Goal: Answer question/provide support: Share knowledge or assist other users

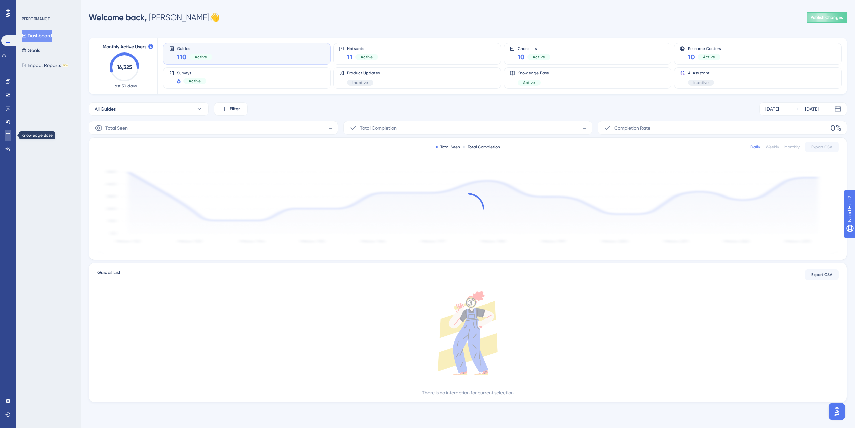
click at [11, 136] on link at bounding box center [7, 135] width 5 height 11
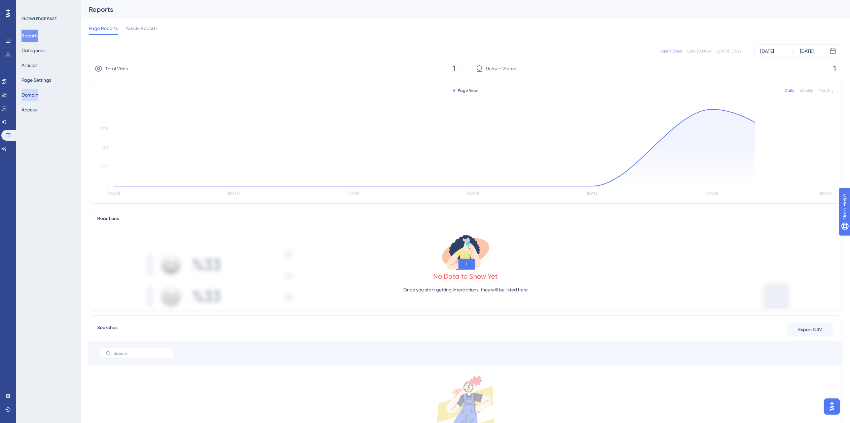
click at [35, 97] on button "Domain" at bounding box center [30, 95] width 17 height 12
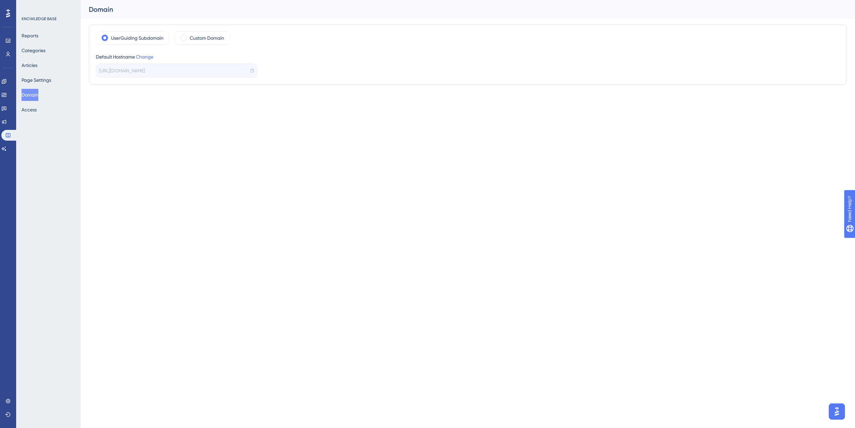
click at [145, 72] on span "https://cyncly.help.userguiding.com/en" at bounding box center [122, 71] width 46 height 8
click at [197, 42] on label "Custom Domain" at bounding box center [207, 38] width 34 height 8
click at [32, 110] on button "Access" at bounding box center [29, 110] width 15 height 12
click at [34, 83] on button "Page Settings" at bounding box center [37, 80] width 30 height 12
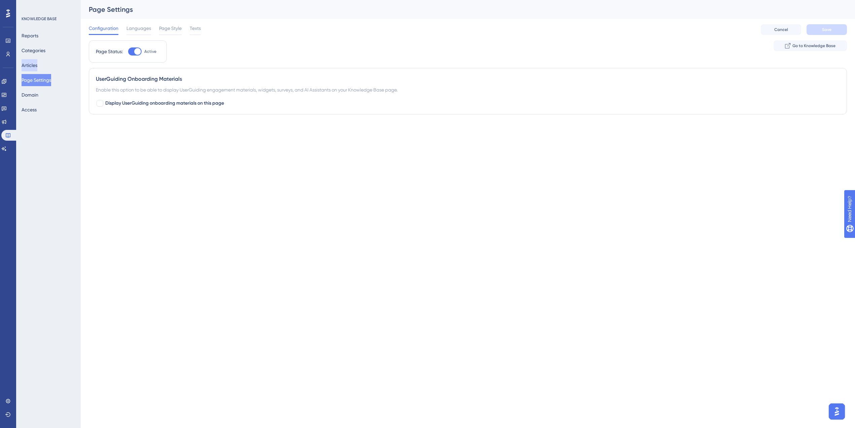
click at [37, 69] on button "Articles" at bounding box center [30, 65] width 16 height 12
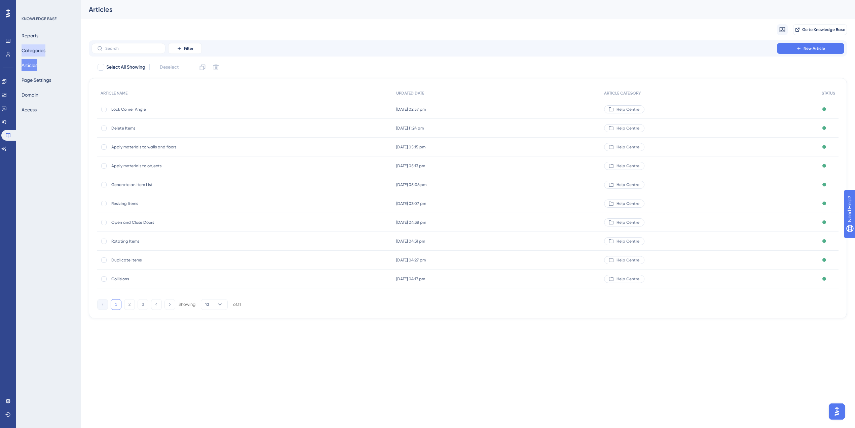
click at [39, 50] on button "Categories" at bounding box center [34, 50] width 24 height 12
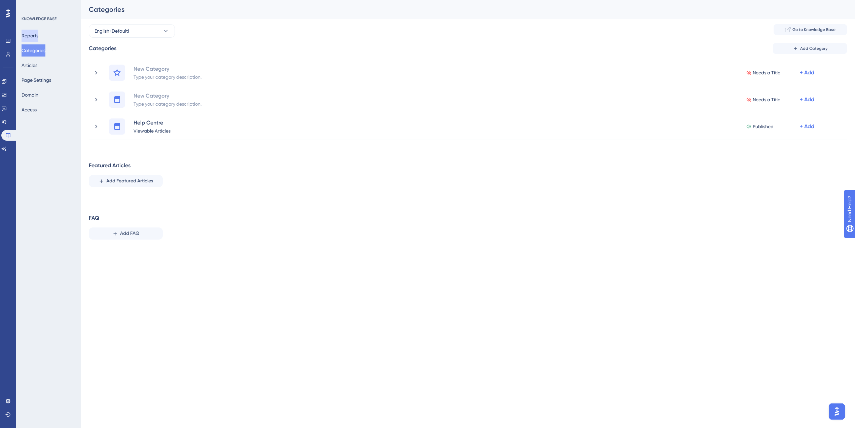
click at [38, 36] on button "Reports" at bounding box center [30, 36] width 17 height 12
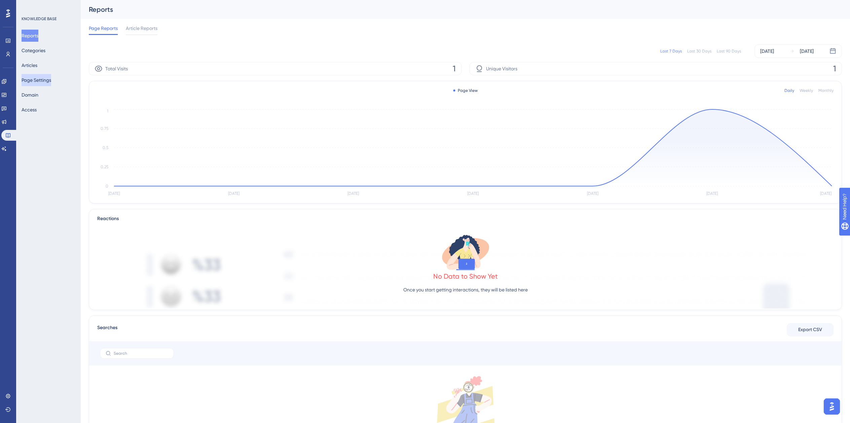
click at [51, 79] on button "Page Settings" at bounding box center [37, 80] width 30 height 12
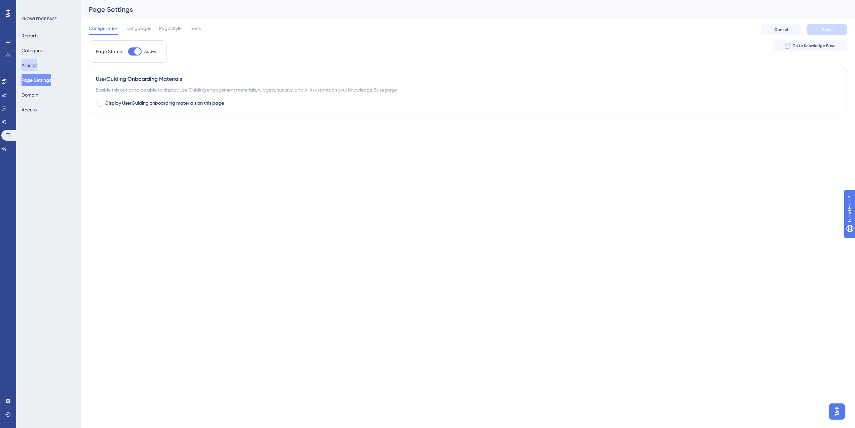
click at [34, 68] on button "Articles" at bounding box center [30, 65] width 16 height 12
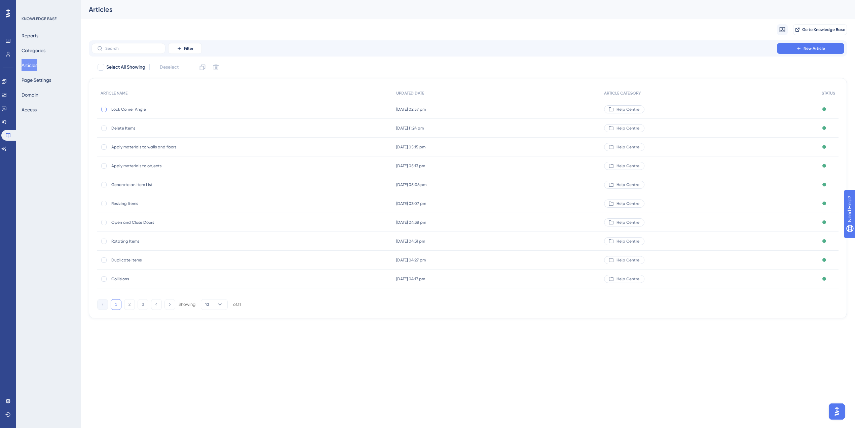
click at [104, 109] on div at bounding box center [103, 109] width 5 height 5
click at [104, 109] on icon at bounding box center [104, 109] width 2 height 2
checkbox input "false"
click at [633, 111] on span "Help Centre" at bounding box center [628, 109] width 23 height 5
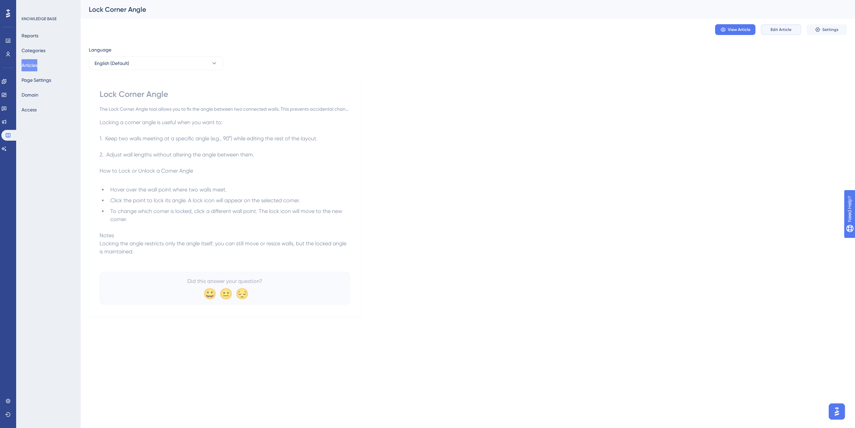
click at [790, 32] on button "Edit Article" at bounding box center [781, 29] width 40 height 11
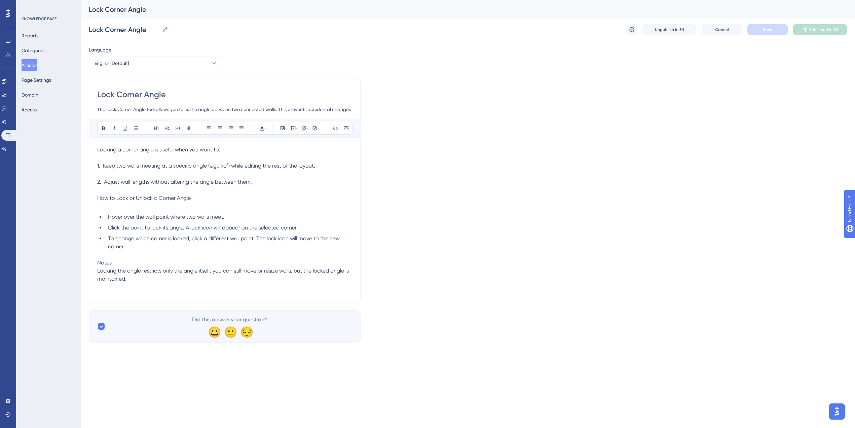
click at [735, 74] on div "Language English (Default) Lock Corner Angle The Lock Corner Angle tool allows …" at bounding box center [468, 194] width 759 height 297
click at [635, 30] on icon at bounding box center [632, 29] width 6 height 5
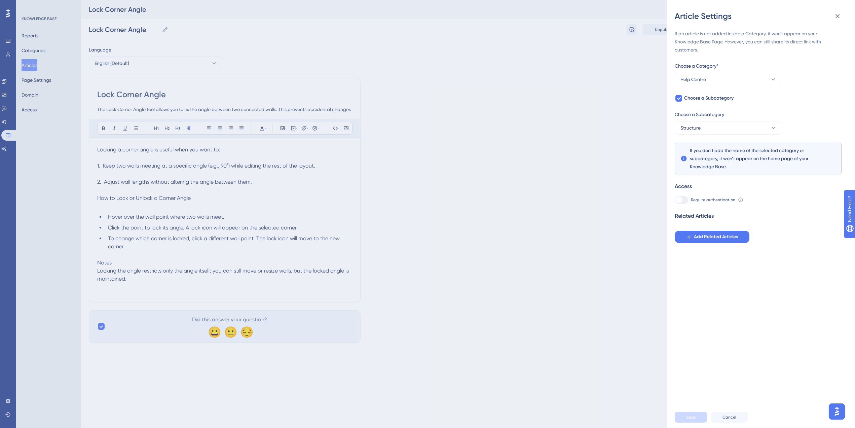
click at [603, 40] on div "Article Settings If an article is not added inside a Category, it won't appear …" at bounding box center [427, 214] width 855 height 428
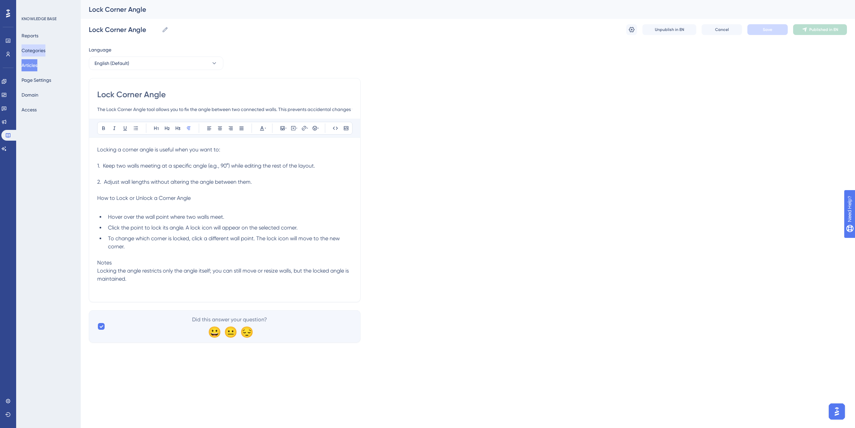
click at [39, 51] on button "Categories" at bounding box center [34, 50] width 24 height 12
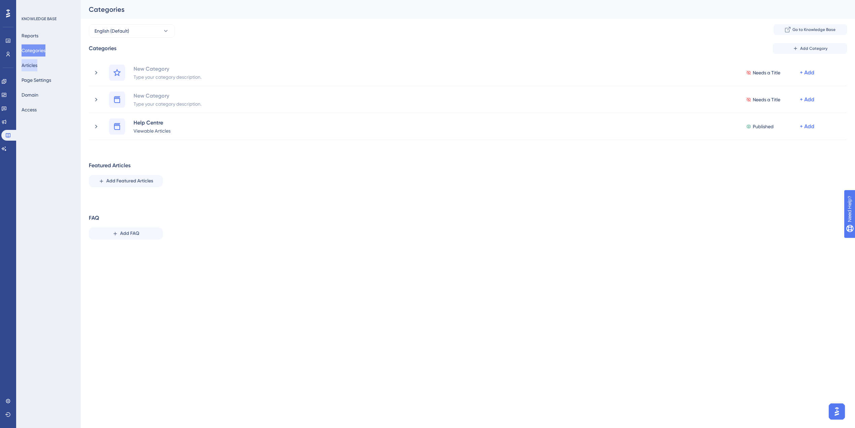
click at [35, 68] on button "Articles" at bounding box center [30, 65] width 16 height 12
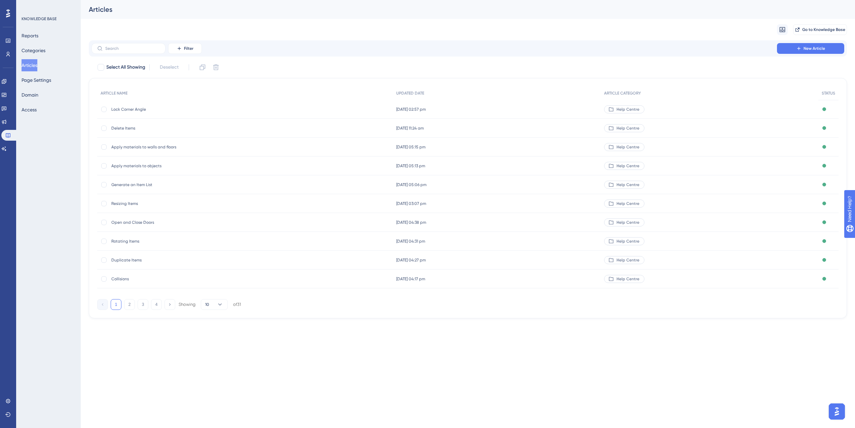
click at [40, 28] on div "KNOWLEDGE BASE Reports Categories Articles Page Settings Domain Access" at bounding box center [49, 66] width 55 height 100
click at [5, 136] on icon at bounding box center [7, 135] width 5 height 5
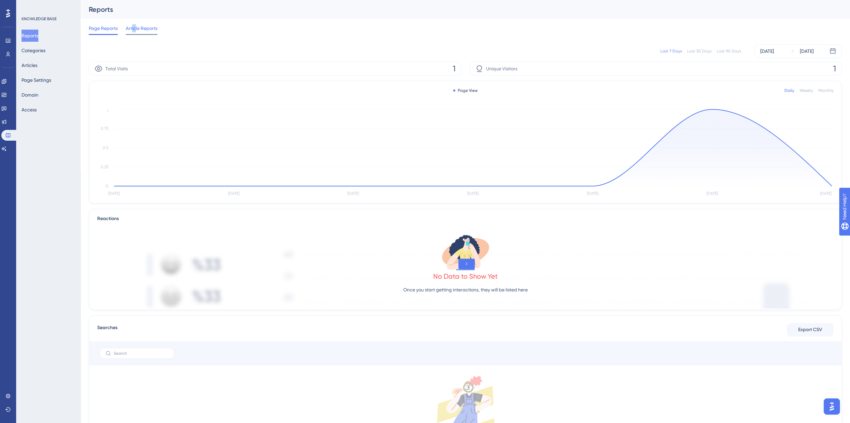
click at [135, 31] on span "Article Reports" at bounding box center [142, 28] width 32 height 8
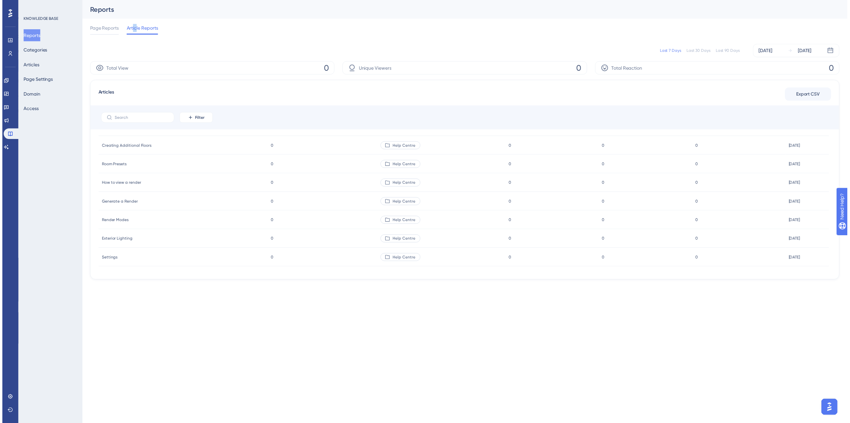
scroll to position [468, 0]
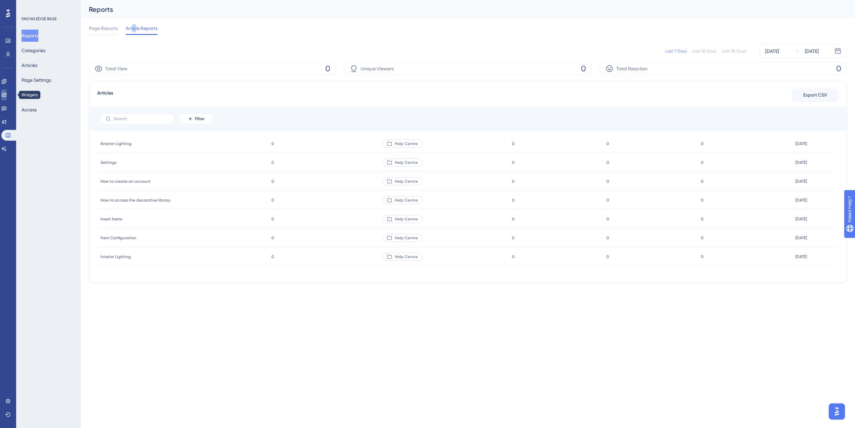
click at [7, 94] on icon at bounding box center [3, 94] width 5 height 5
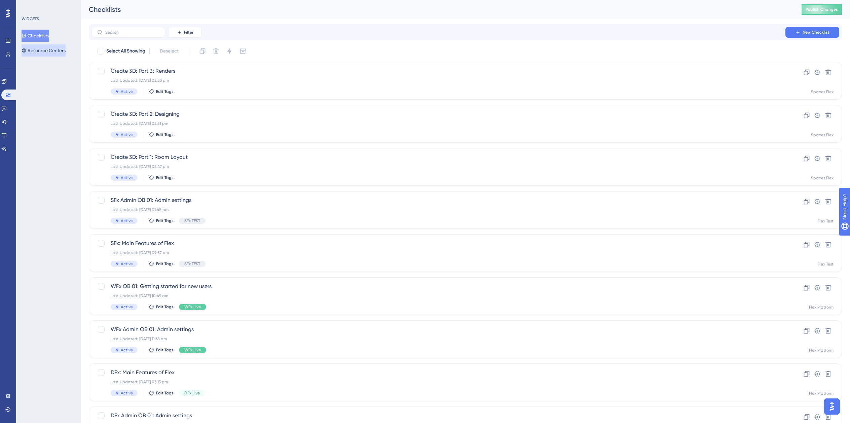
click at [50, 52] on button "Resource Centers" at bounding box center [44, 50] width 44 height 12
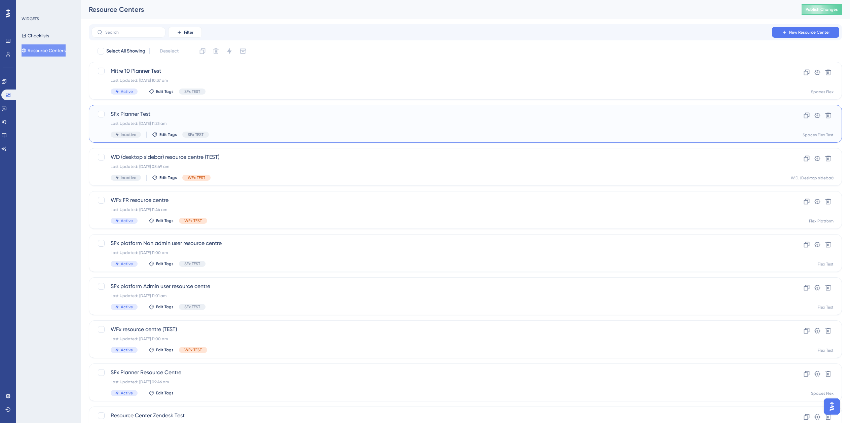
click at [161, 122] on div "Last Updated: 24 Jul 2025 11:23 am" at bounding box center [439, 123] width 656 height 5
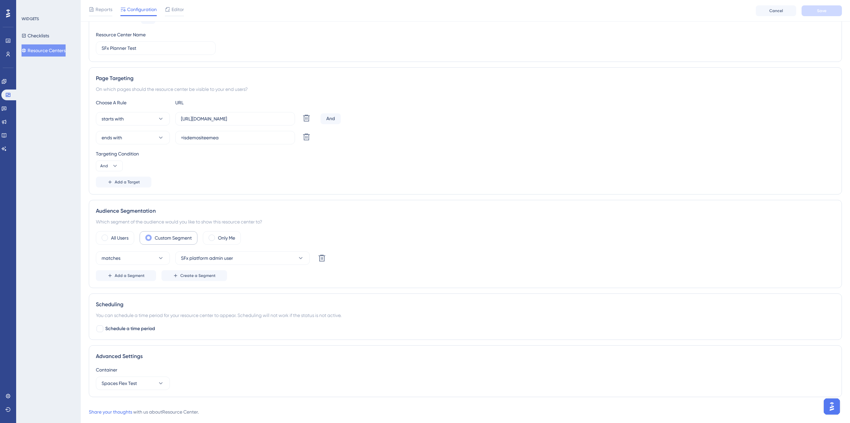
scroll to position [91, 0]
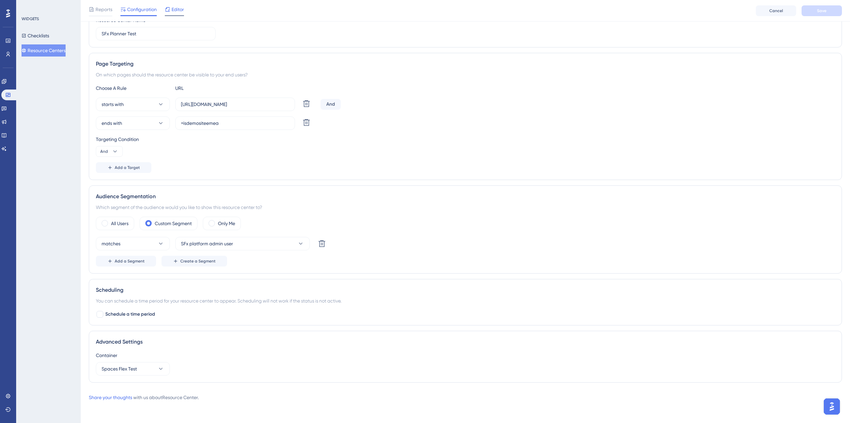
click at [170, 12] on icon at bounding box center [167, 9] width 5 height 5
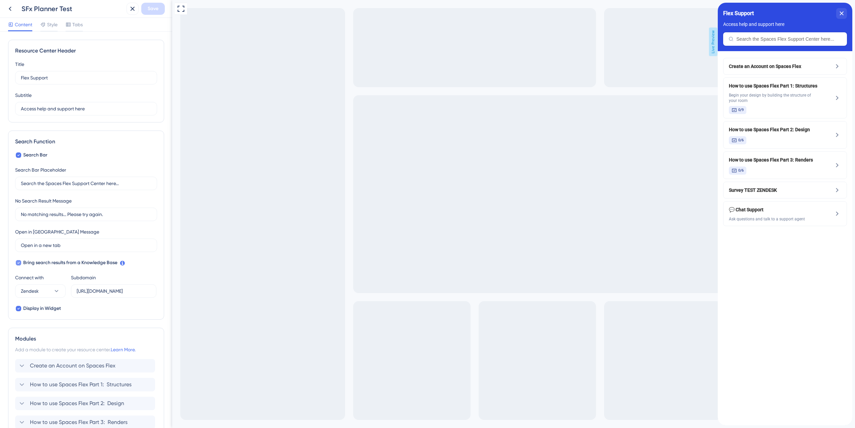
click at [52, 264] on span "Bring search results from a Knowledge Base" at bounding box center [70, 263] width 94 height 8
checkbox input "false"
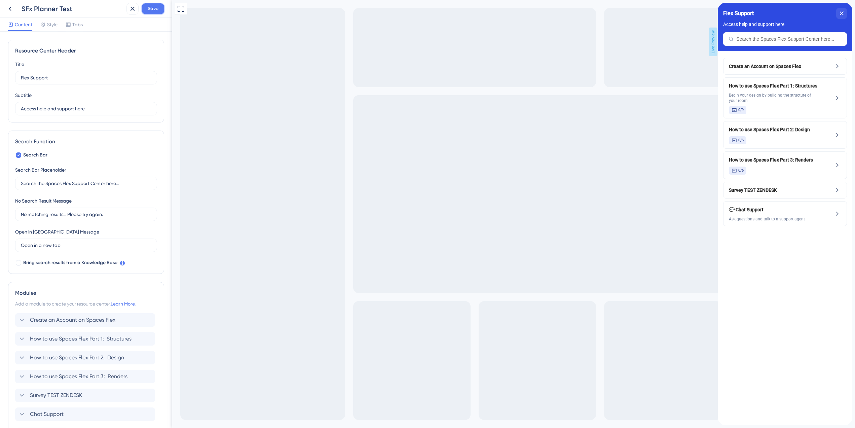
click at [161, 10] on button "Save" at bounding box center [153, 9] width 24 height 12
click at [847, 13] on div "close resource center" at bounding box center [842, 13] width 11 height 11
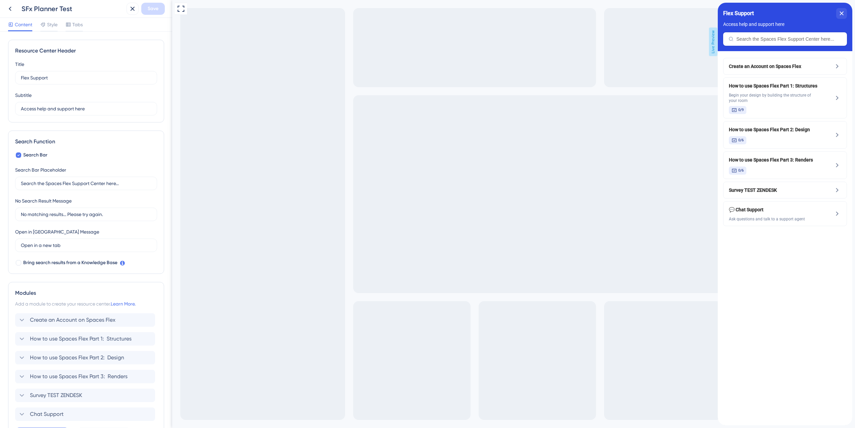
click at [584, 63] on div "Full Screen Preview Live Preview" at bounding box center [513, 221] width 683 height 442
click at [9, 8] on icon at bounding box center [10, 9] width 8 height 8
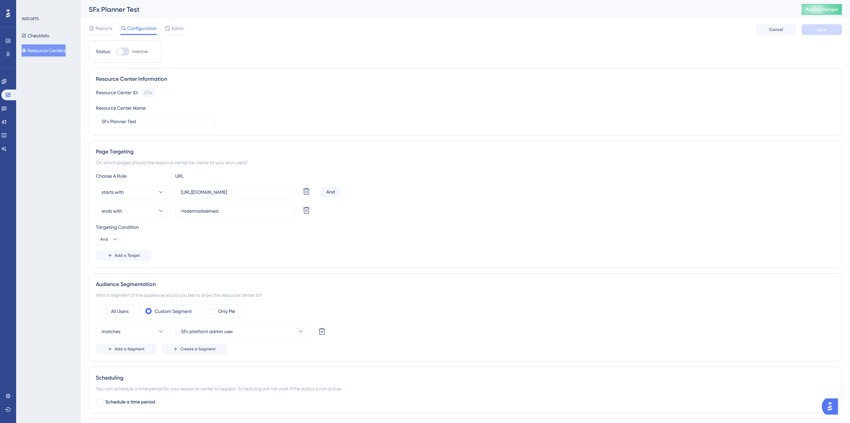
click at [830, 408] on img "Open AI Assistant Launcher" at bounding box center [830, 406] width 12 height 12
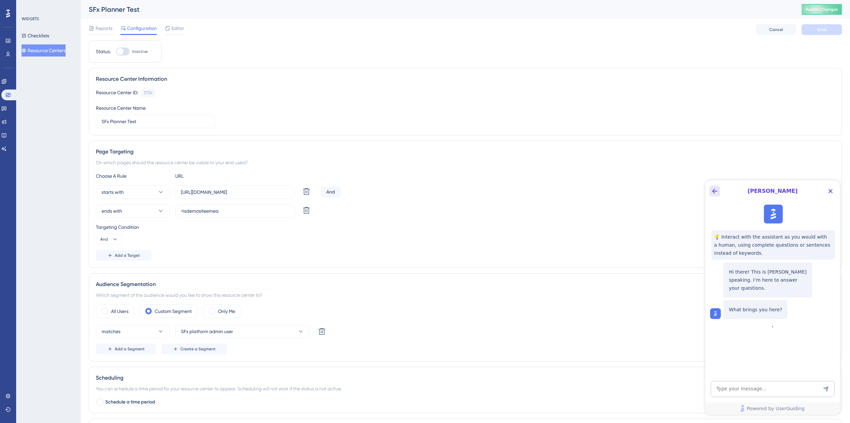
click at [716, 191] on icon "Back Button" at bounding box center [715, 191] width 8 height 8
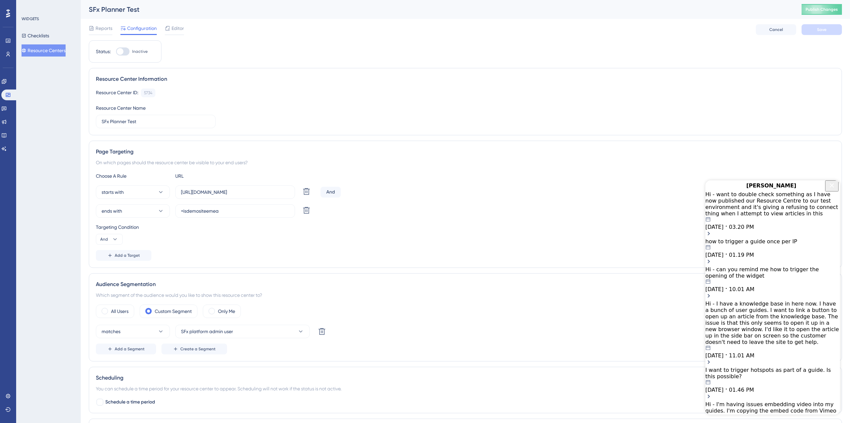
click at [785, 214] on div "Hi - want to double check something as I have now published our Resource Centre…" at bounding box center [773, 210] width 135 height 39
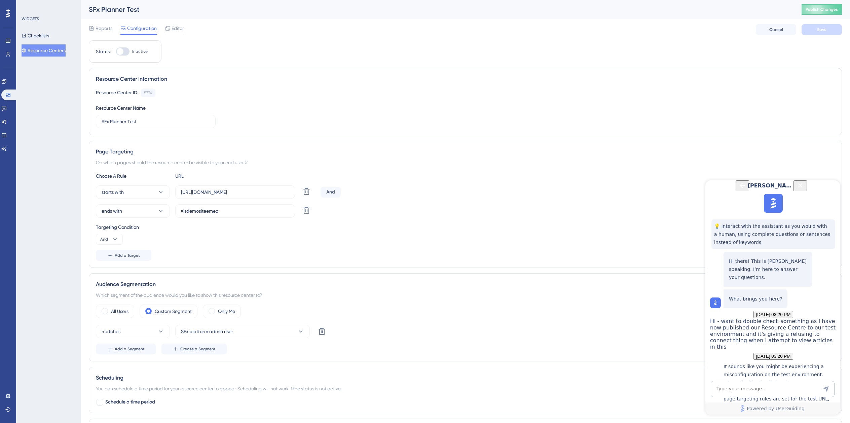
scroll to position [67, 0]
drag, startPoint x: 819, startPoint y: 317, endPoint x: 745, endPoint y: 269, distance: 87.6
click at [745, 318] on div "Hi - want to double check something as I have now published our Resource Centre…" at bounding box center [773, 334] width 127 height 32
copy span "Hi - want to double check something as I have now published our Resource Centre…"
click at [737, 191] on div "Dylan" at bounding box center [773, 185] width 72 height 11
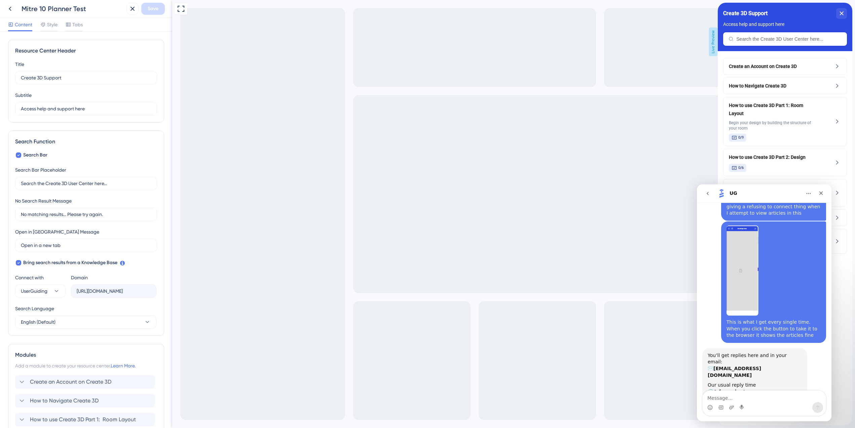
scroll to position [67, 0]
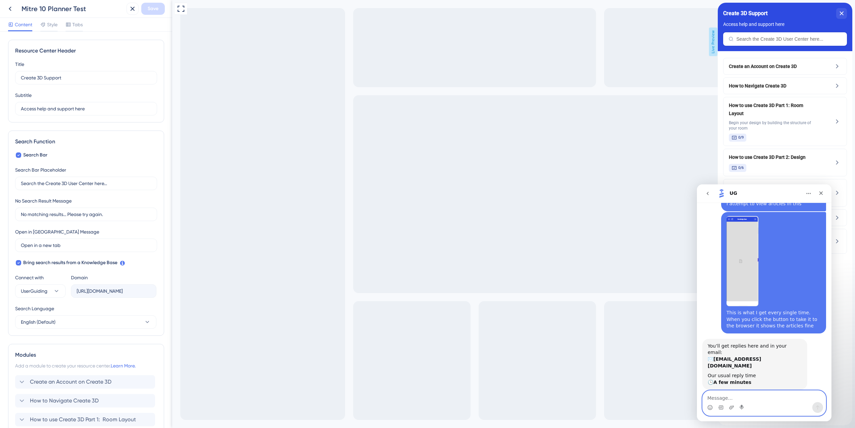
click at [747, 396] on textarea "Message…" at bounding box center [764, 396] width 123 height 11
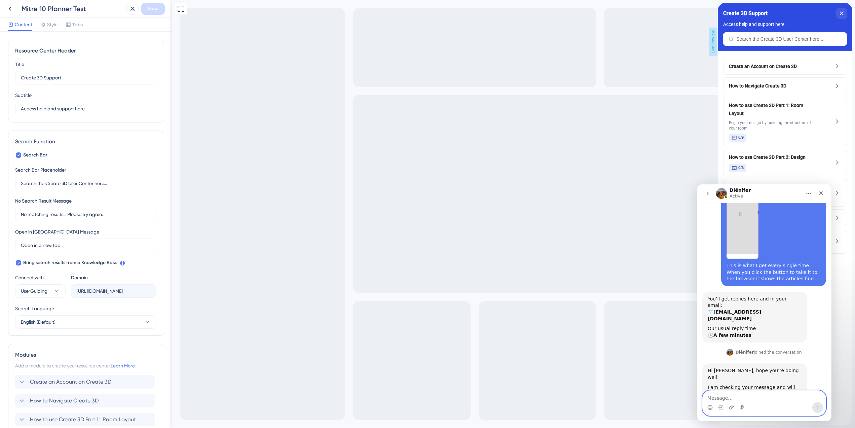
scroll to position [119, 0]
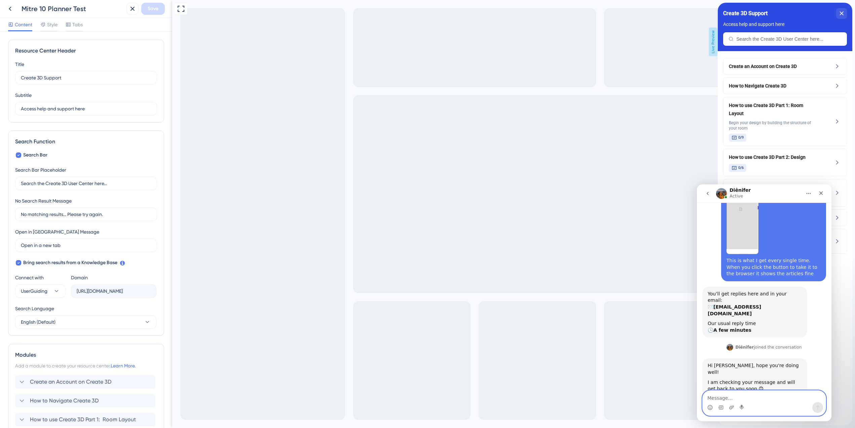
click at [748, 398] on textarea "Message…" at bounding box center [764, 396] width 123 height 11
type textarea "Hi! Thanks :)"
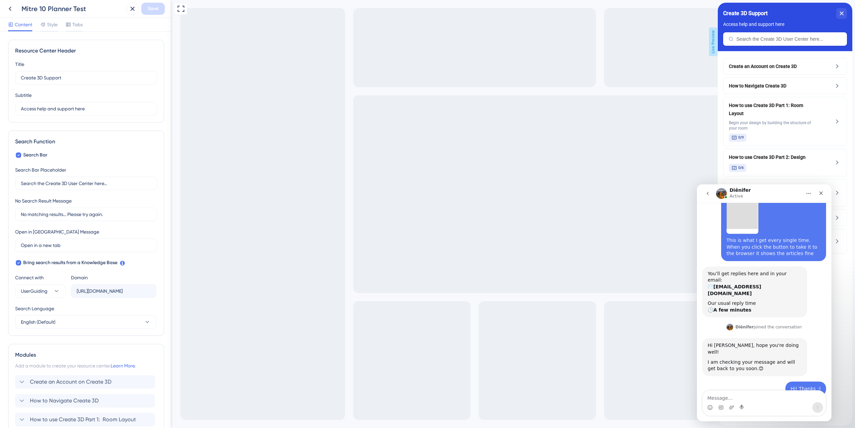
scroll to position [175, 0]
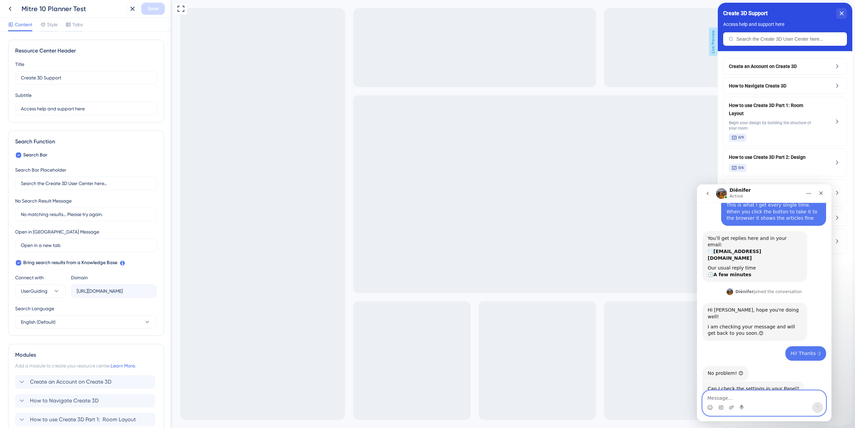
click at [750, 394] on textarea "Message…" at bounding box center [764, 396] width 123 height 11
type textarea "Sure"
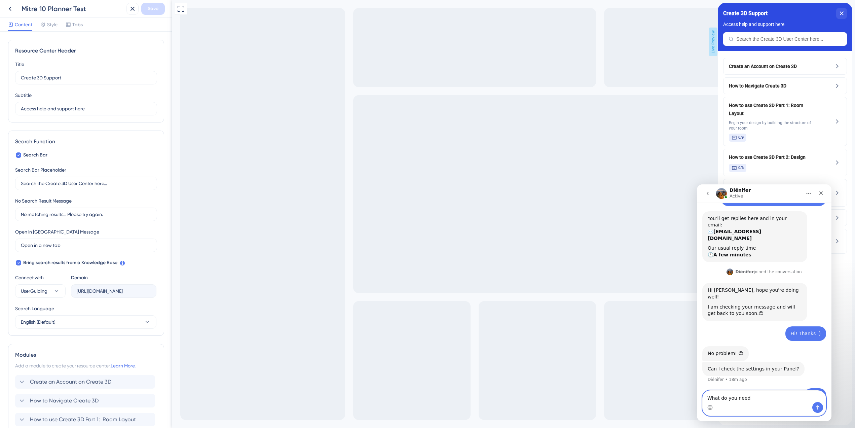
type textarea "What do you need?"
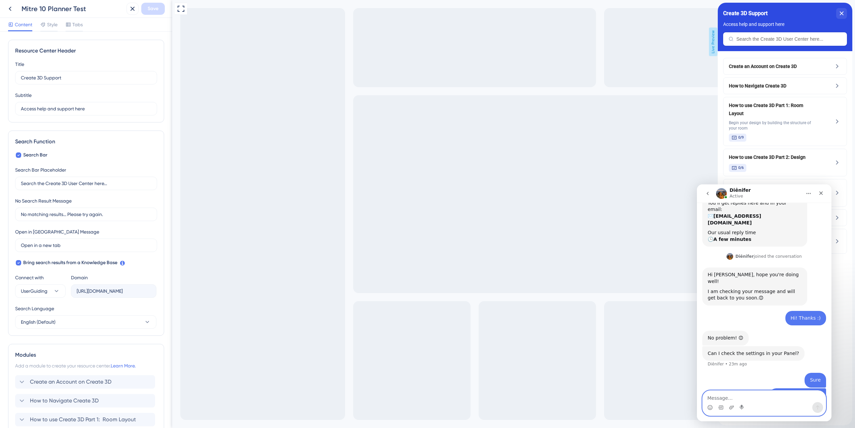
click at [764, 399] on textarea "Message…" at bounding box center [764, 396] width 123 height 11
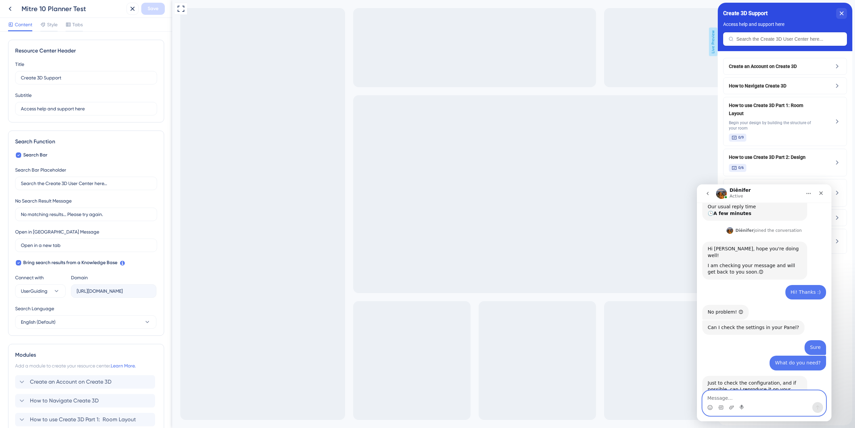
scroll to position [237, 0]
click at [763, 401] on textarea "Message…" at bounding box center [764, 396] width 123 height 11
type textarea "Yeah go ahead."
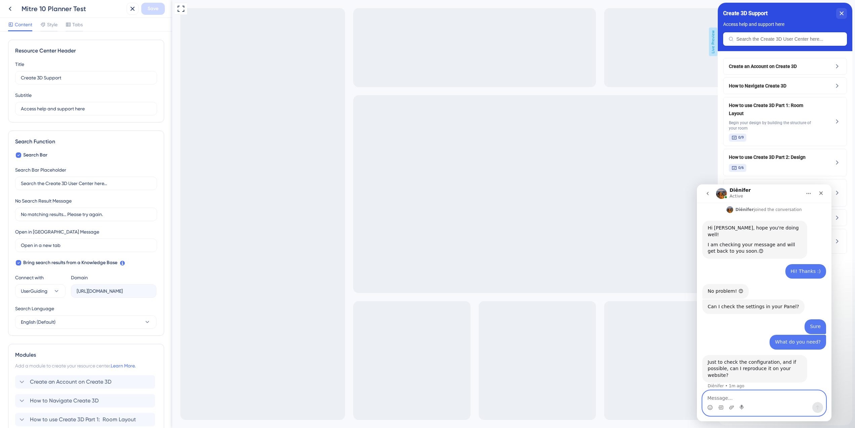
click at [745, 398] on textarea "Message…" at bounding box center [764, 396] width 123 height 11
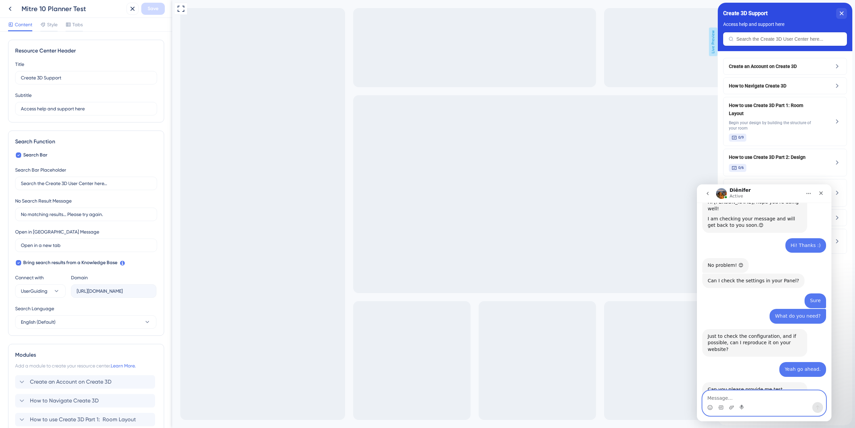
scroll to position [283, 0]
click at [729, 395] on textarea "Message…" at bounding box center [764, 396] width 123 height 11
click at [749, 399] on textarea "Message…" at bounding box center [764, 396] width 123 height 11
click at [763, 395] on textarea "Message…" at bounding box center [764, 396] width 123 height 11
paste textarea "https://dev-planner.cyncly-idealspaces.net/us/design/Draft?partnership=isdemosi…"
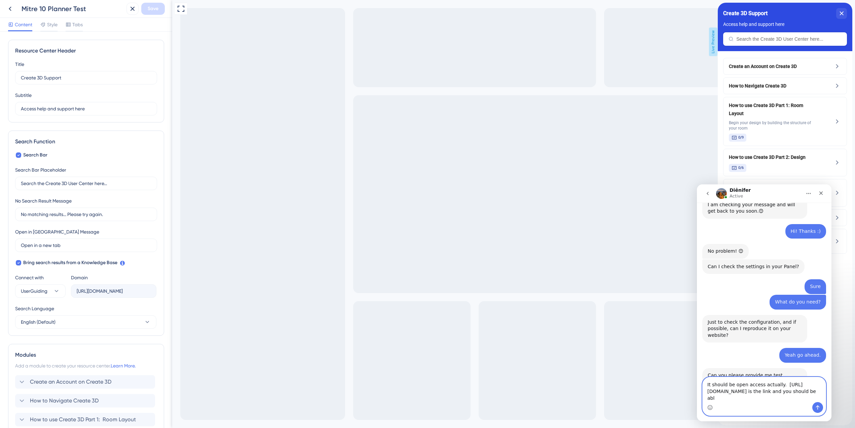
scroll to position [304, 0]
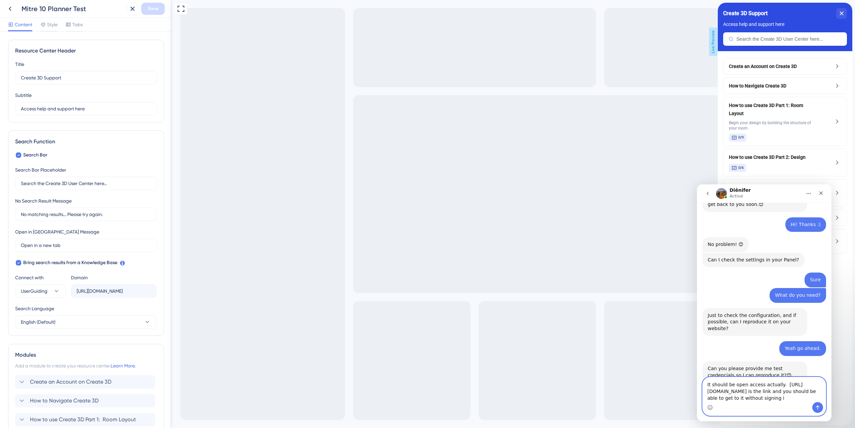
type textarea "It should be open access actually. https://dev-planner.cyncly-idealspaces.net/u…"
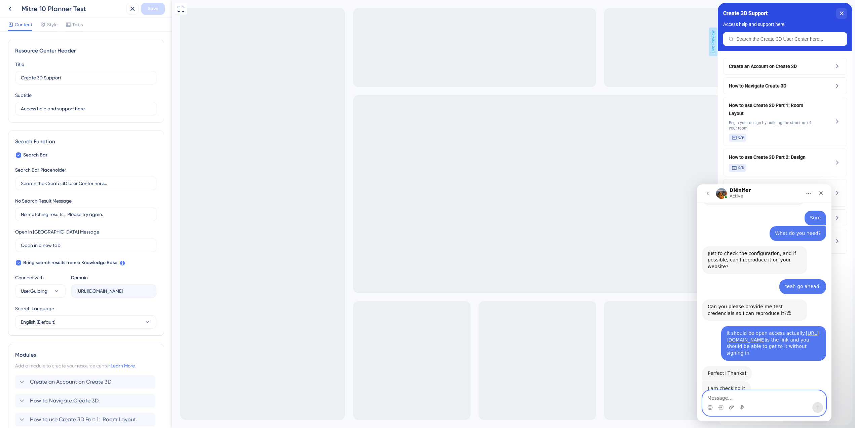
scroll to position [365, 0]
click at [736, 398] on textarea "Message…" at bounding box center [764, 396] width 123 height 11
type textarea "thanks :)"
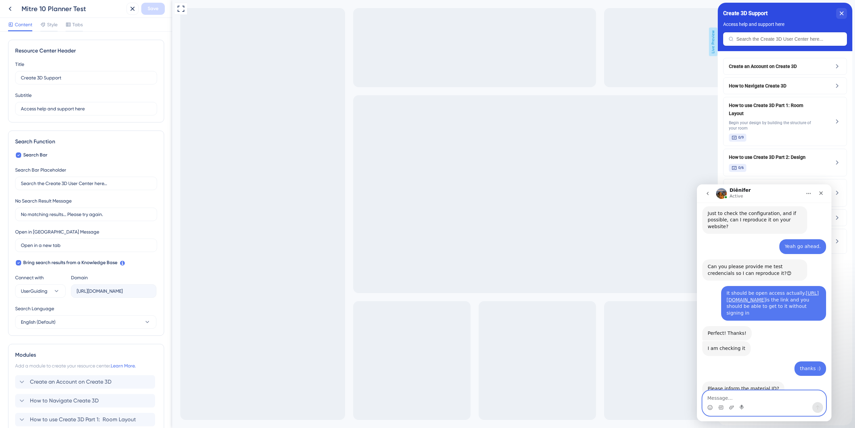
scroll to position [405, 0]
click at [758, 399] on textarea "Message…" at bounding box center [764, 396] width 123 height 11
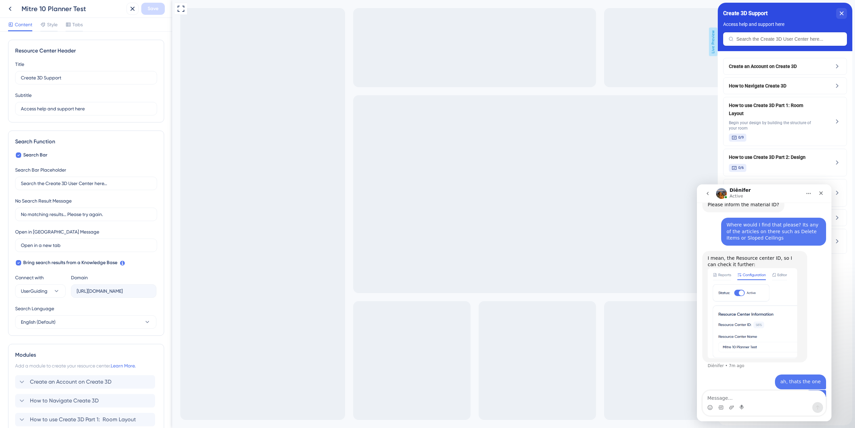
scroll to position [591, 0]
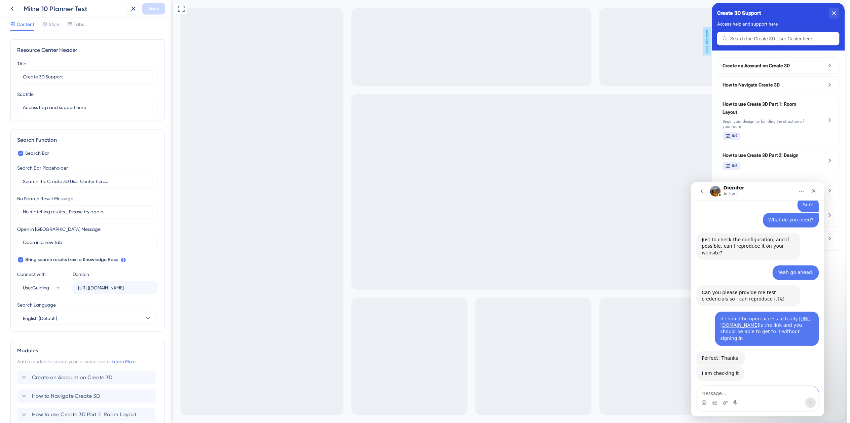
scroll to position [405, 0]
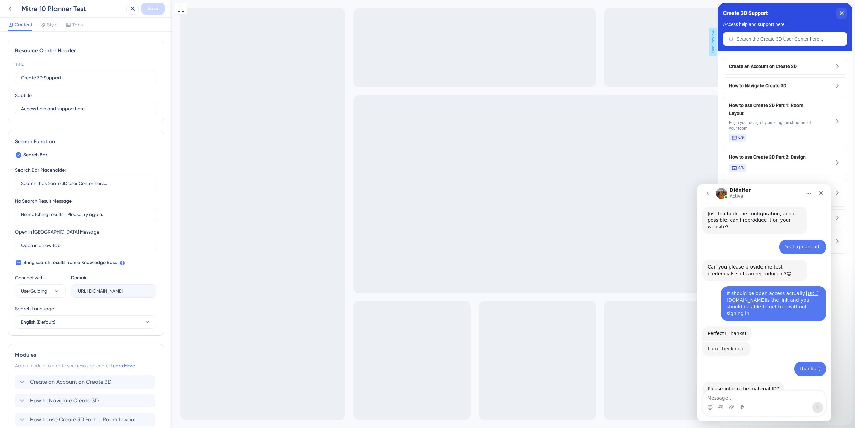
click at [8, 7] on icon at bounding box center [10, 9] width 8 height 8
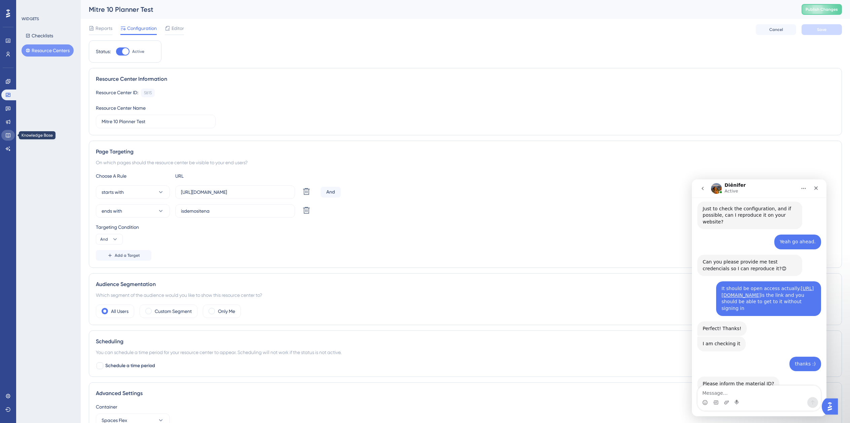
click at [10, 134] on icon at bounding box center [7, 135] width 5 height 5
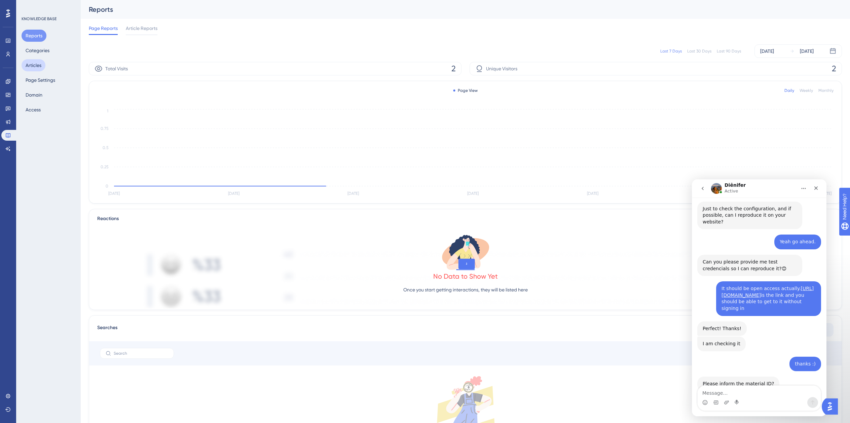
click at [34, 65] on button "Articles" at bounding box center [34, 65] width 24 height 12
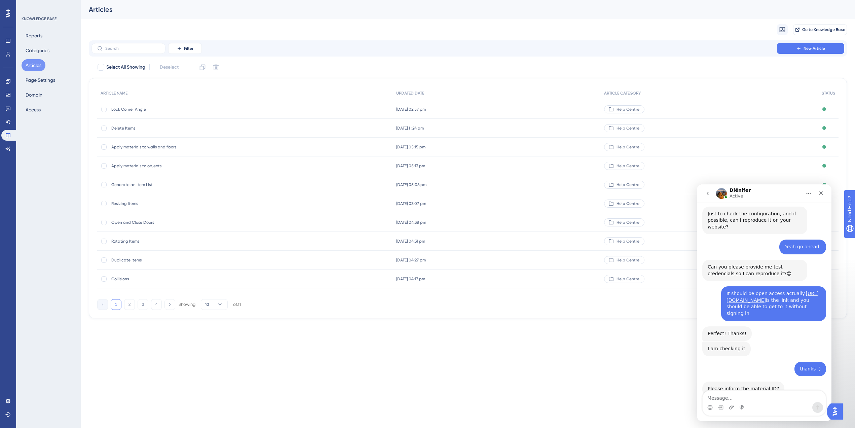
click at [148, 111] on span "Lock Corner Angle" at bounding box center [165, 109] width 108 height 5
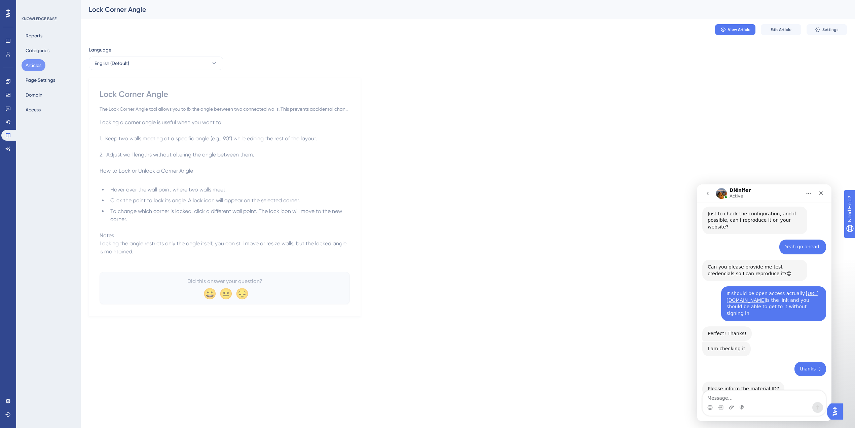
click at [577, 128] on div "Language English (Default) Lock Corner Angle The Lock Corner Angle tool allows …" at bounding box center [468, 181] width 759 height 271
click at [835, 30] on span "Settings" at bounding box center [831, 29] width 16 height 5
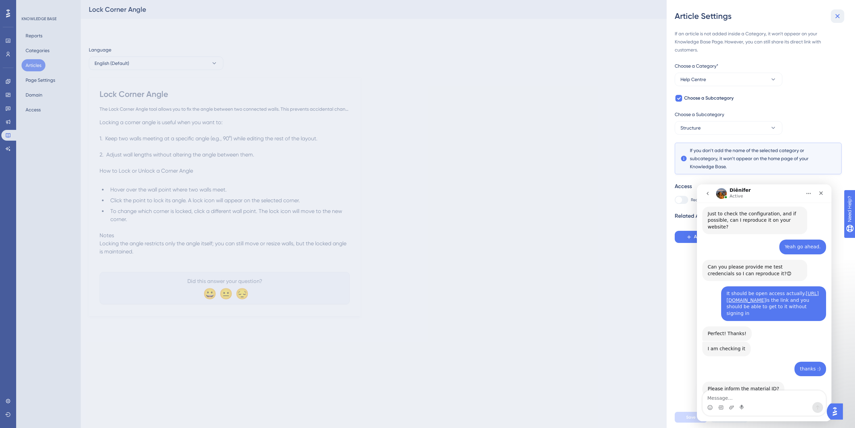
click at [838, 16] on icon at bounding box center [838, 16] width 4 height 4
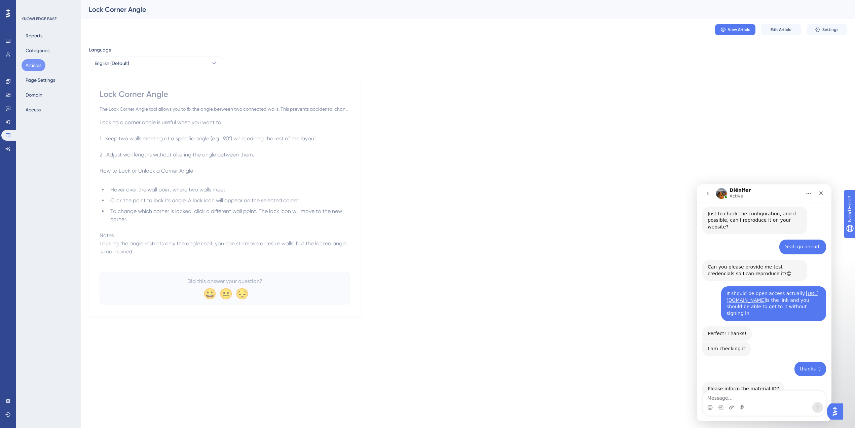
click at [37, 65] on button "Articles" at bounding box center [34, 65] width 24 height 12
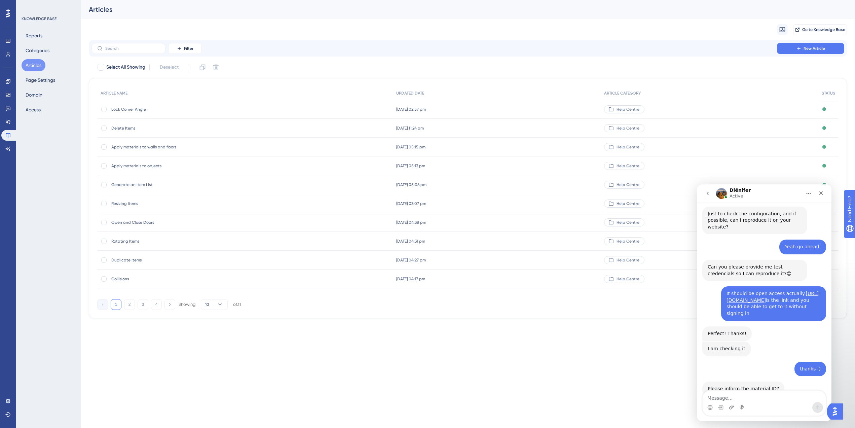
click at [37, 57] on div "Reports Categories Articles Page Settings Domain Access" at bounding box center [49, 73] width 55 height 86
click at [748, 396] on textarea "Message…" at bounding box center [764, 396] width 123 height 11
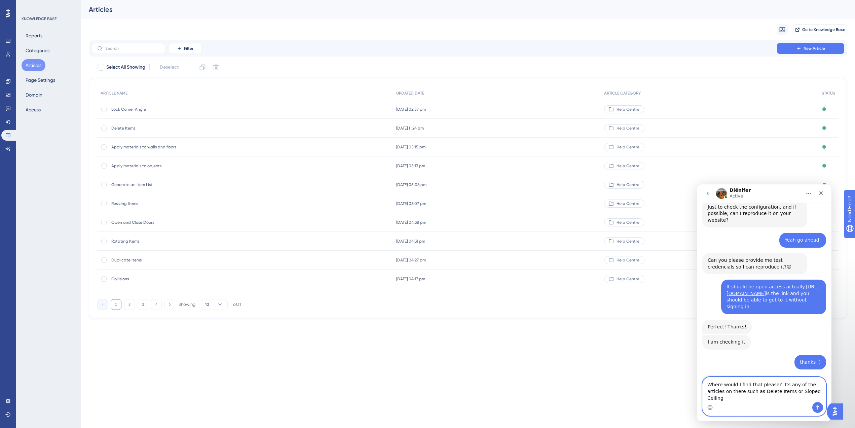
type textarea "Where would I find that please? Its any of the articles on there such as Delete…"
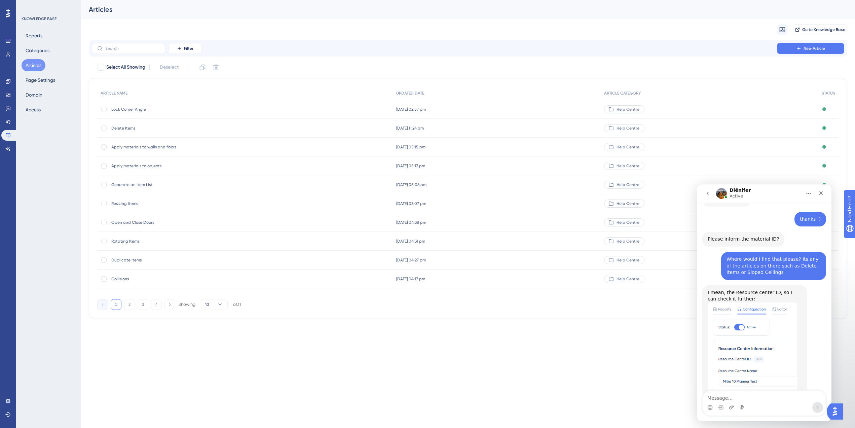
scroll to position [555, 0]
click at [746, 398] on textarea "Message…" at bounding box center [764, 396] width 123 height 11
type textarea "ah, thats the one"
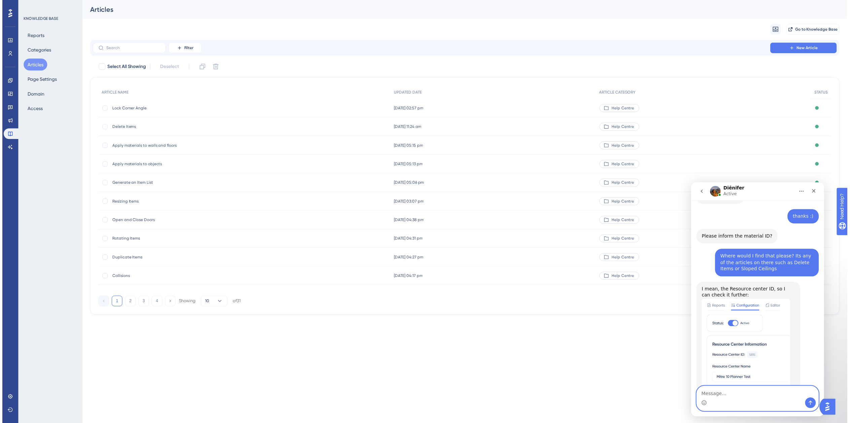
scroll to position [575, 0]
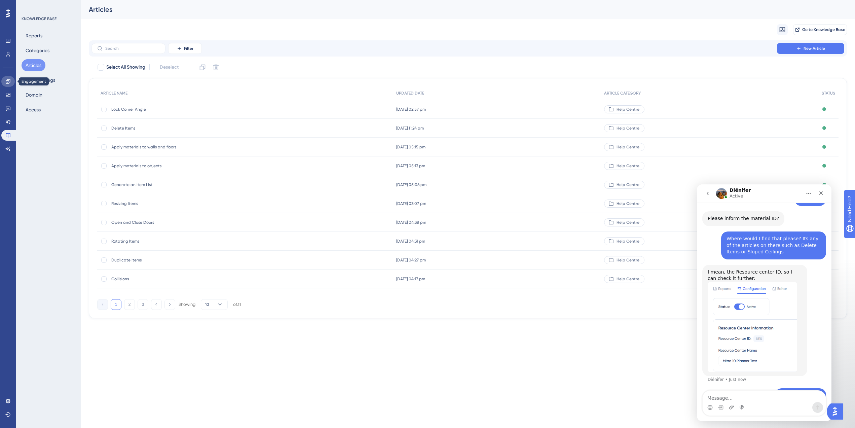
drag, startPoint x: 9, startPoint y: 81, endPoint x: 22, endPoint y: 89, distance: 14.9
click at [9, 81] on icon at bounding box center [7, 81] width 5 height 5
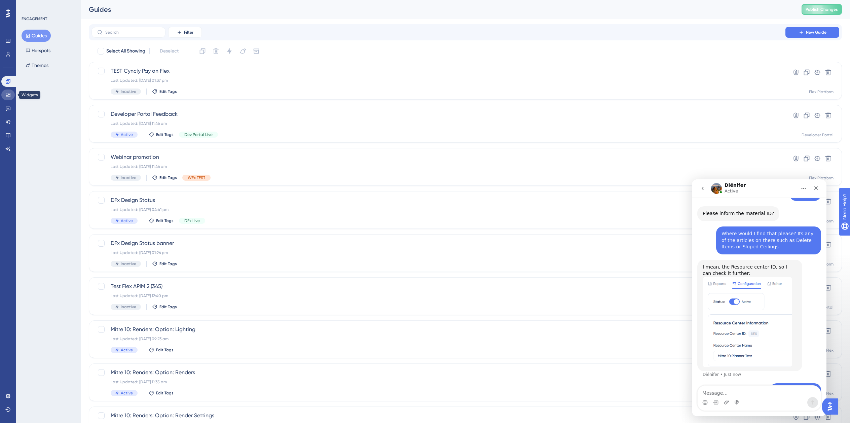
click at [8, 96] on icon at bounding box center [8, 95] width 4 height 4
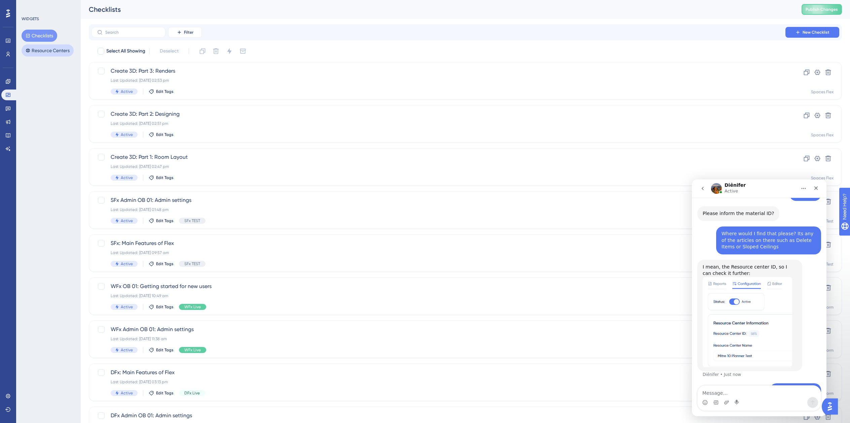
click at [46, 55] on button "Resource Centers" at bounding box center [48, 50] width 52 height 12
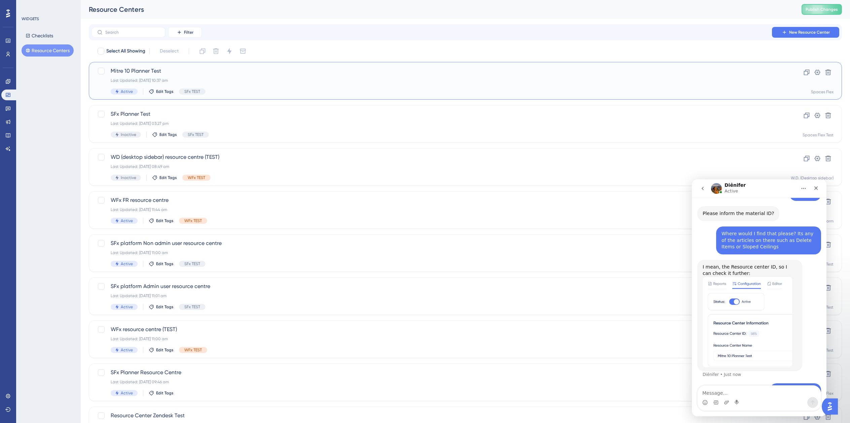
click at [211, 75] on span "Mitre 10 Planner Test" at bounding box center [439, 71] width 656 height 8
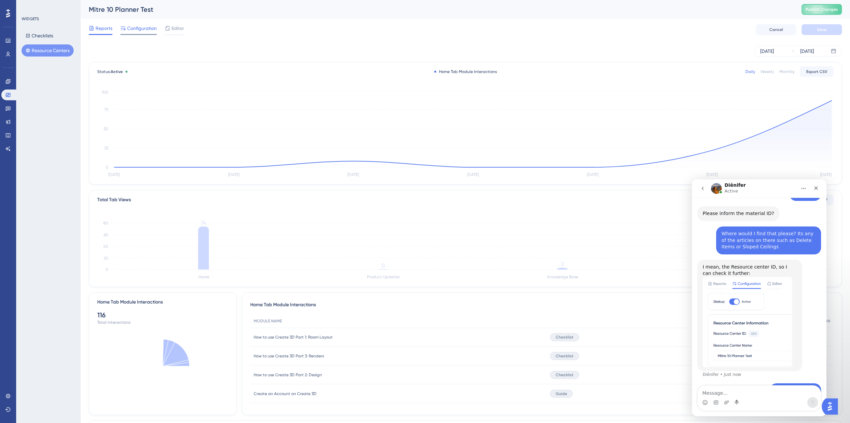
click at [137, 29] on span "Configuration" at bounding box center [142, 28] width 30 height 8
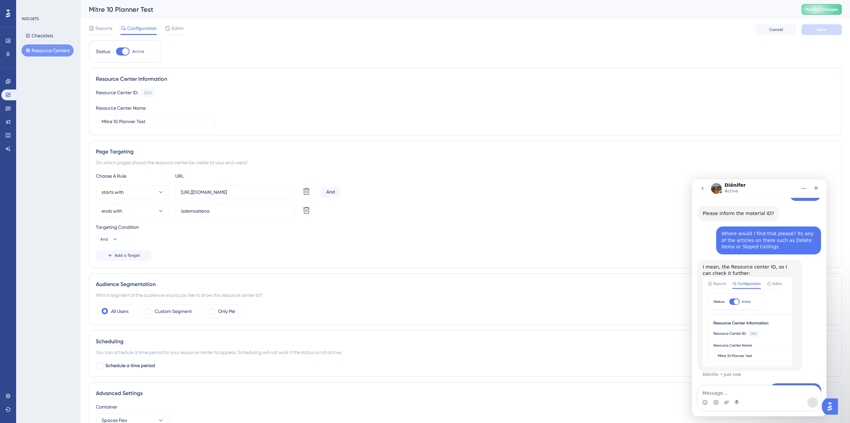
click at [735, 400] on div "Intercom messenger" at bounding box center [759, 402] width 123 height 11
click at [735, 390] on textarea "Message…" at bounding box center [759, 391] width 123 height 11
type textarea "5815"
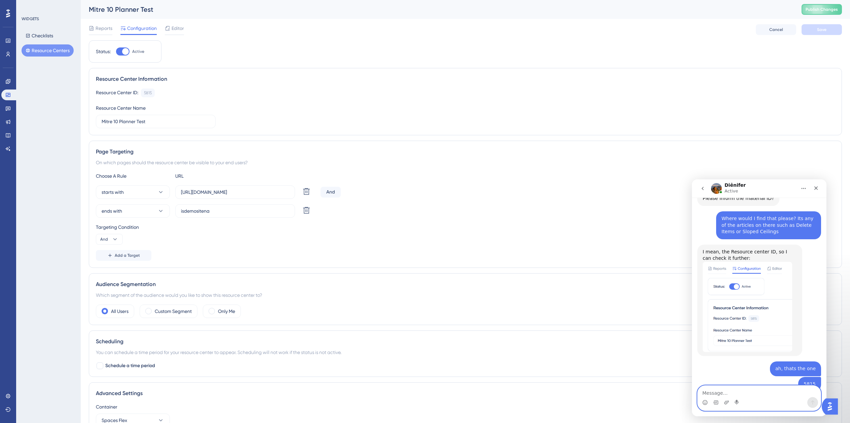
scroll to position [611, 0]
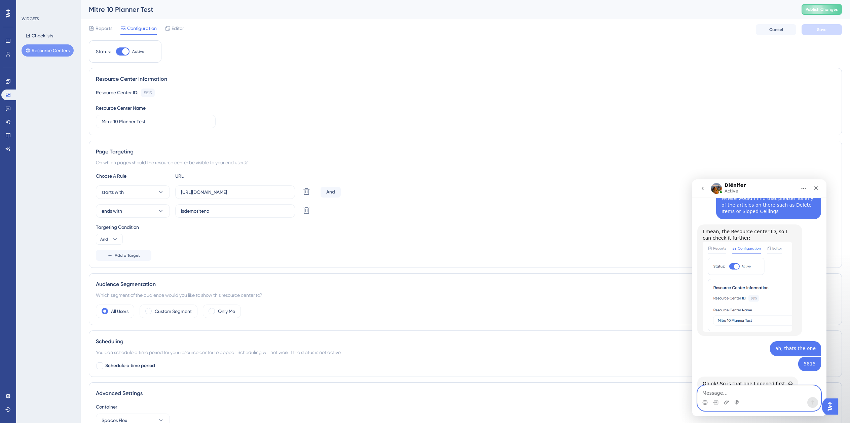
click at [727, 394] on textarea "Message…" at bounding box center [759, 391] width 123 height 11
click at [707, 401] on circle "Emoji picker" at bounding box center [705, 402] width 4 height 4
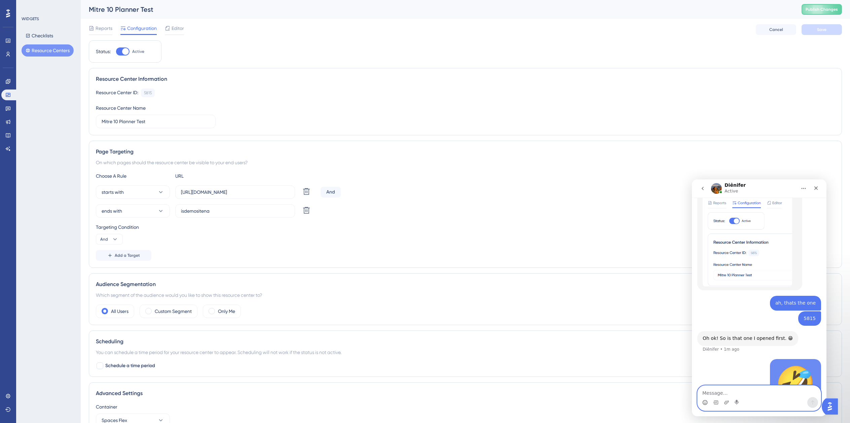
scroll to position [661, 0]
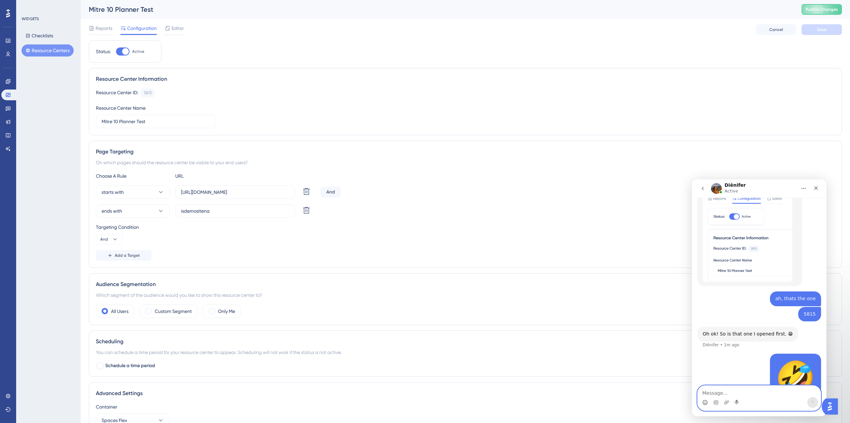
click at [736, 396] on textarea "Message…" at bounding box center [759, 391] width 123 height 11
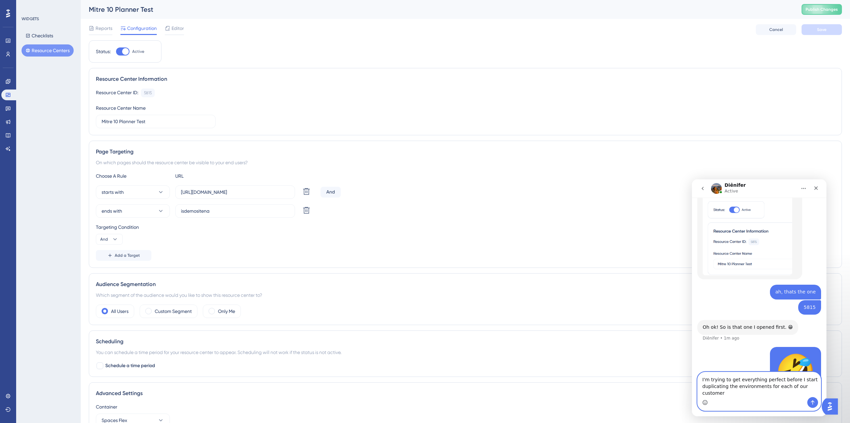
type textarea "I'm trying to get everything perfect before I start duplicating the environment…"
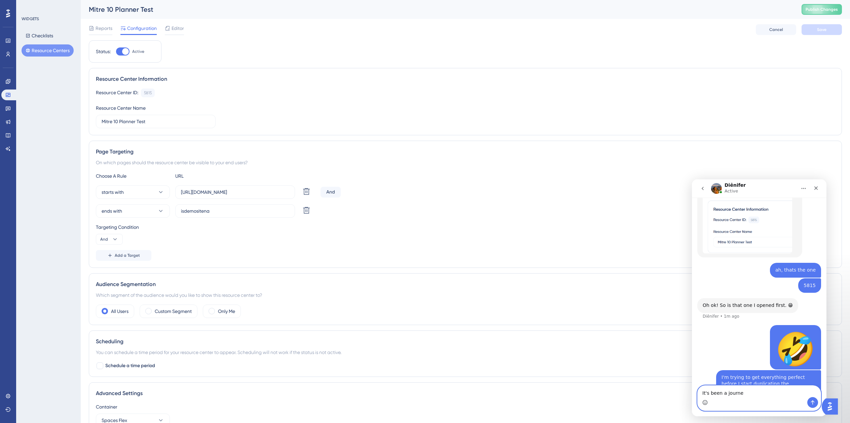
type textarea "It's been a journey"
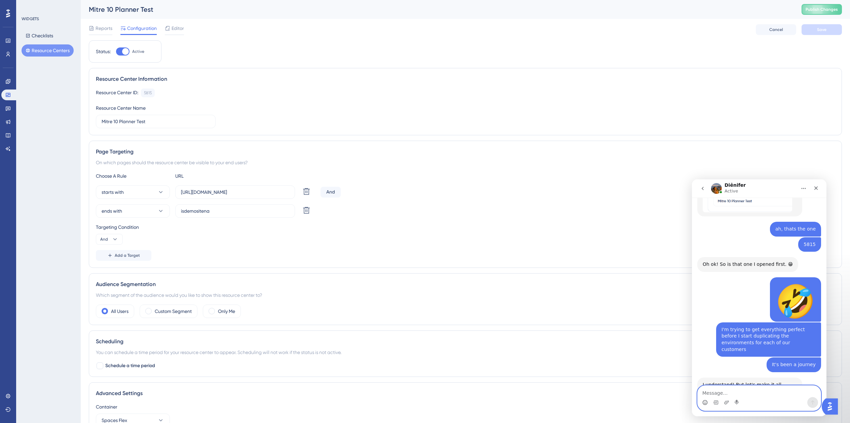
scroll to position [731, 0]
